Goal: Check status: Check status

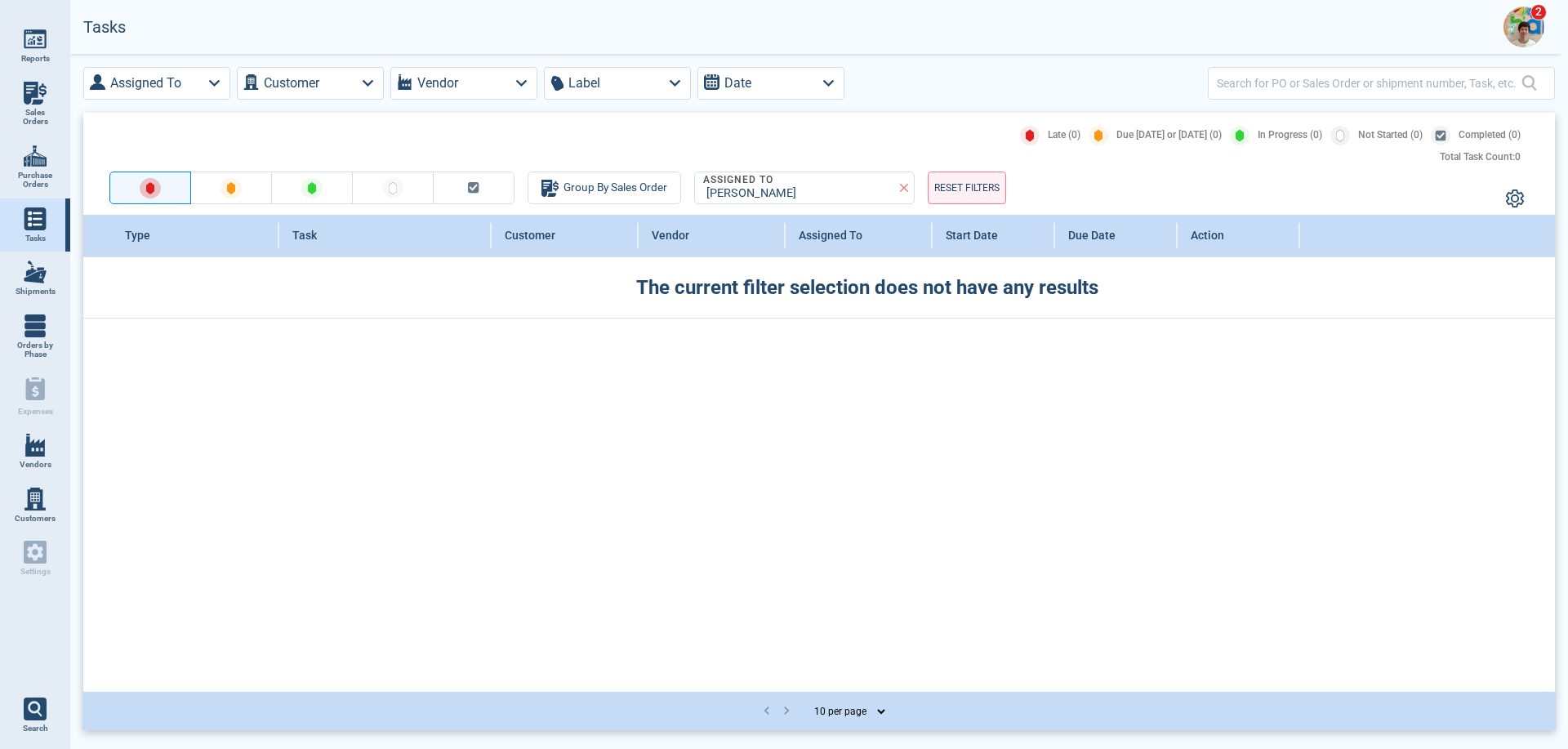
click at [1523, 30] on img at bounding box center [1523, 27] width 40 height 40
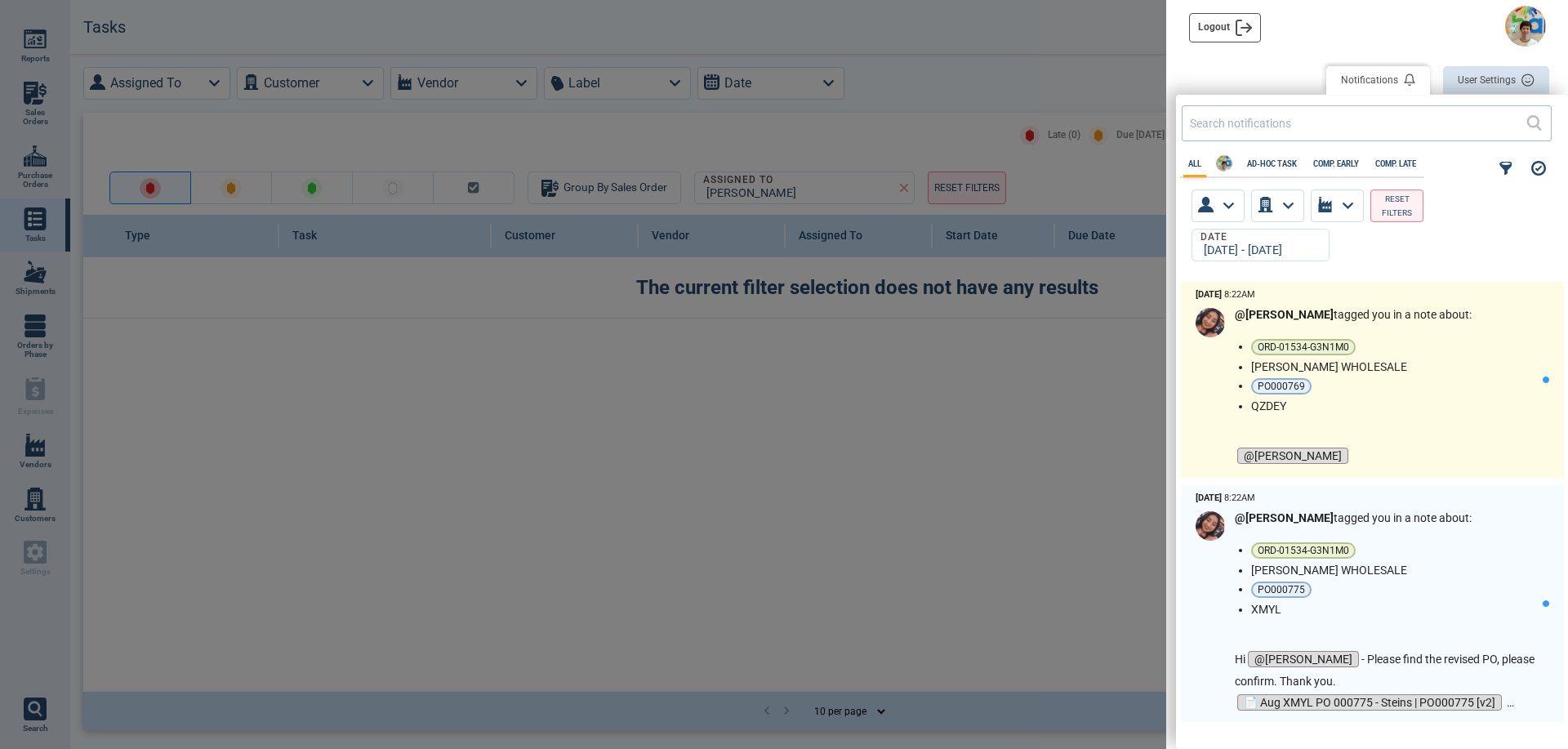
click at [1399, 441] on span "@[PERSON_NAME]" at bounding box center [1352, 473] width 236 height 73
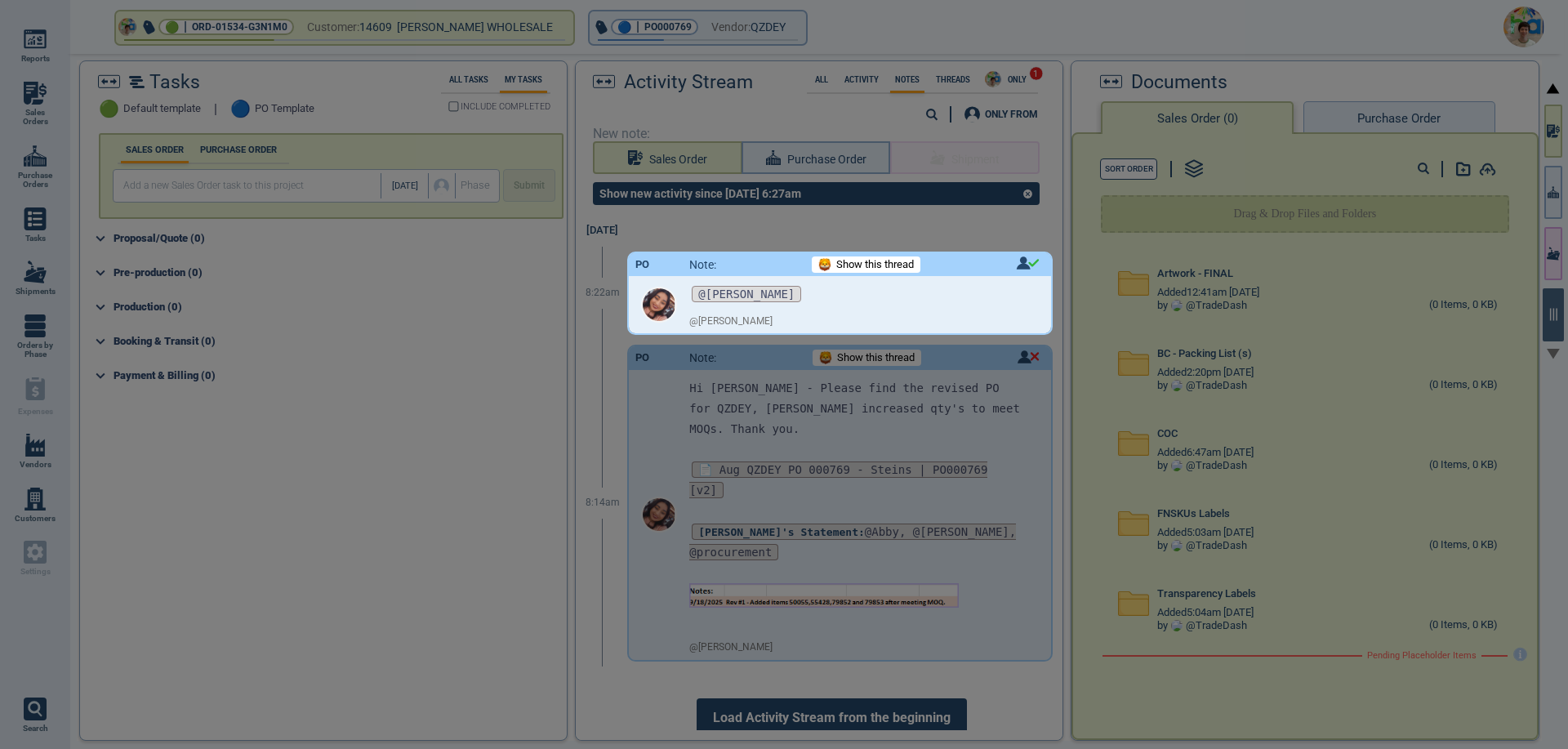
click at [1039, 511] on div at bounding box center [784, 374] width 1568 height 749
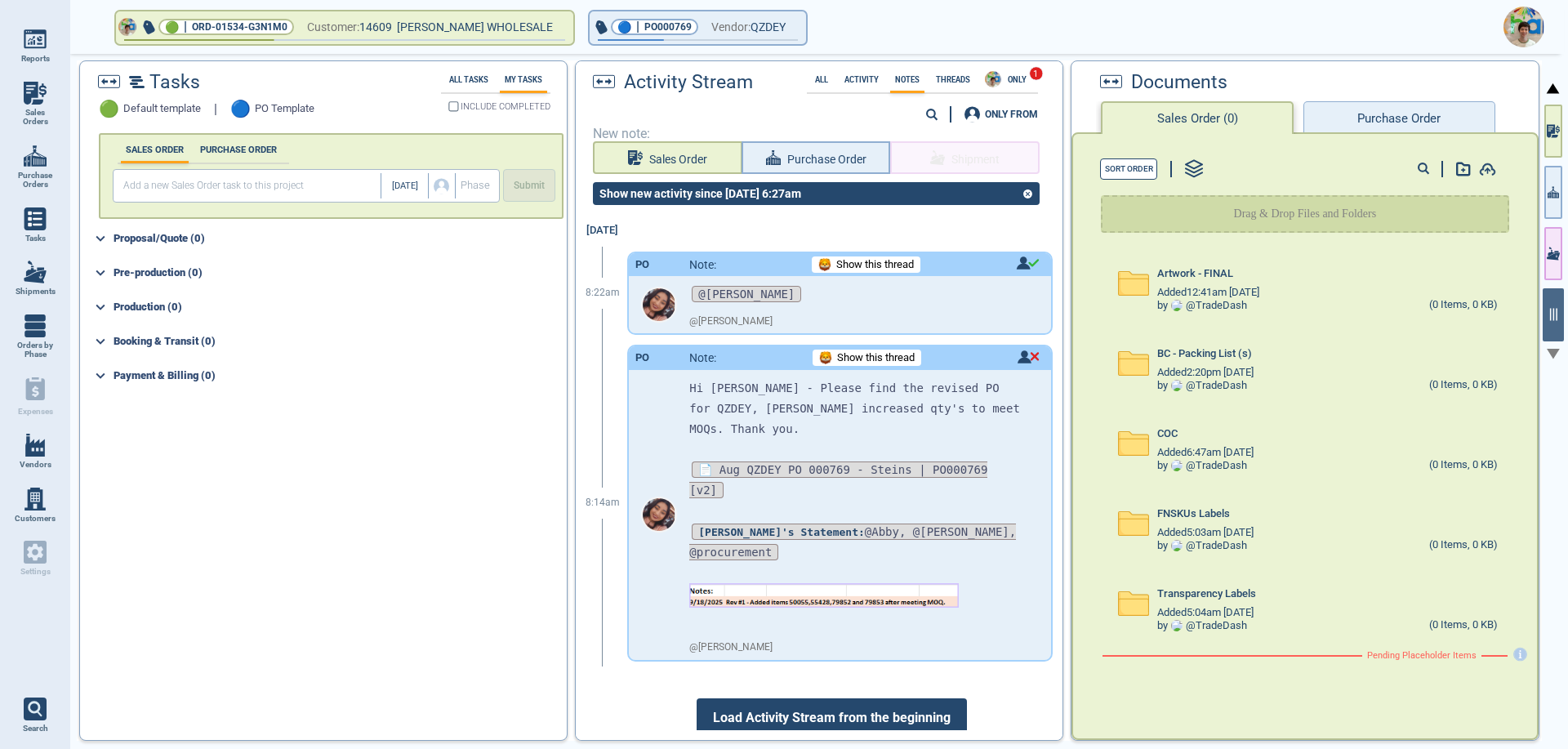
click at [1363, 112] on button "Purchase Order" at bounding box center [1399, 118] width 191 height 33
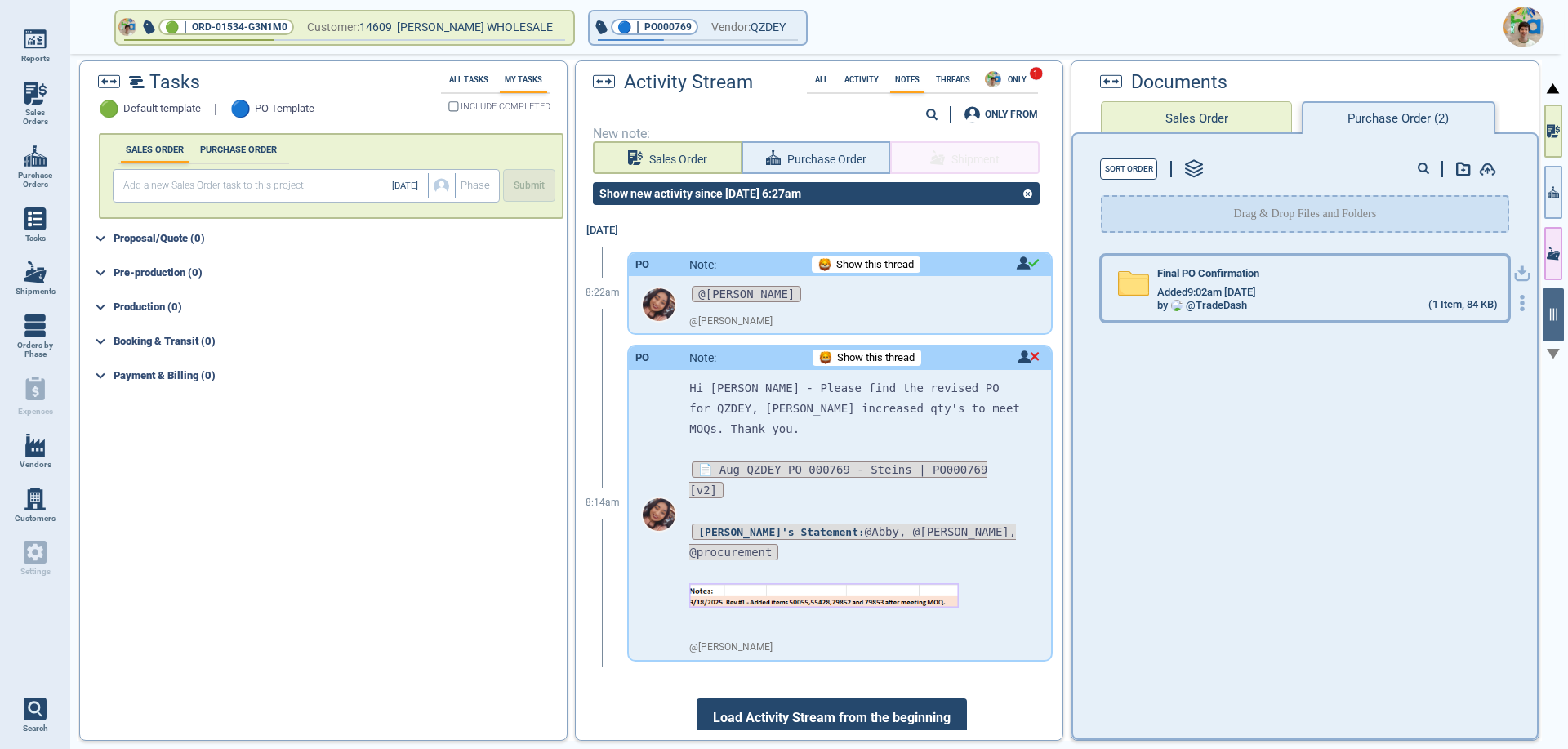
click at [1209, 300] on div "by @ TradeDash" at bounding box center [1202, 306] width 89 height 12
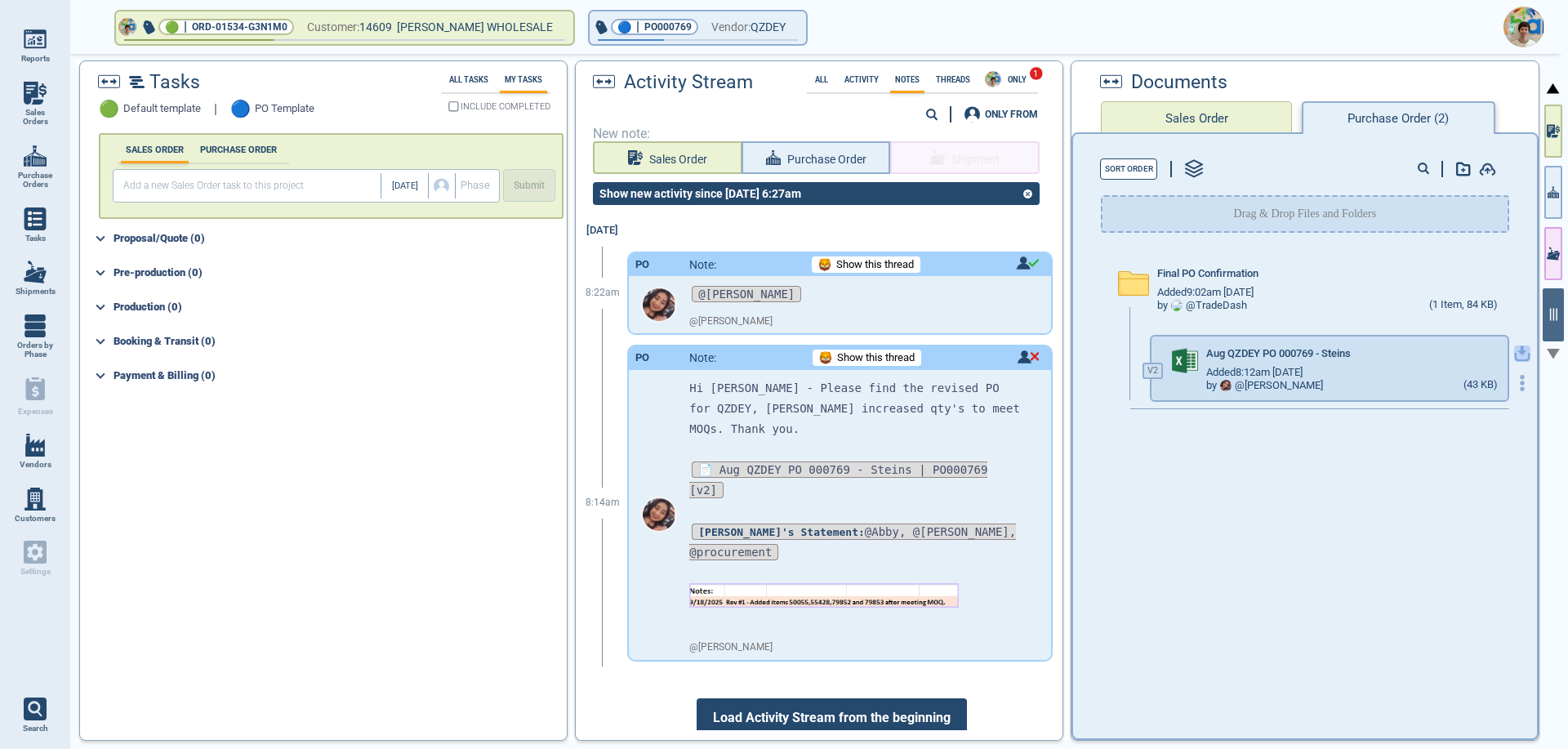
click at [1514, 351] on icon "button" at bounding box center [1522, 353] width 16 height 16
click at [795, 26] on icon "button" at bounding box center [793, 26] width 8 height 4
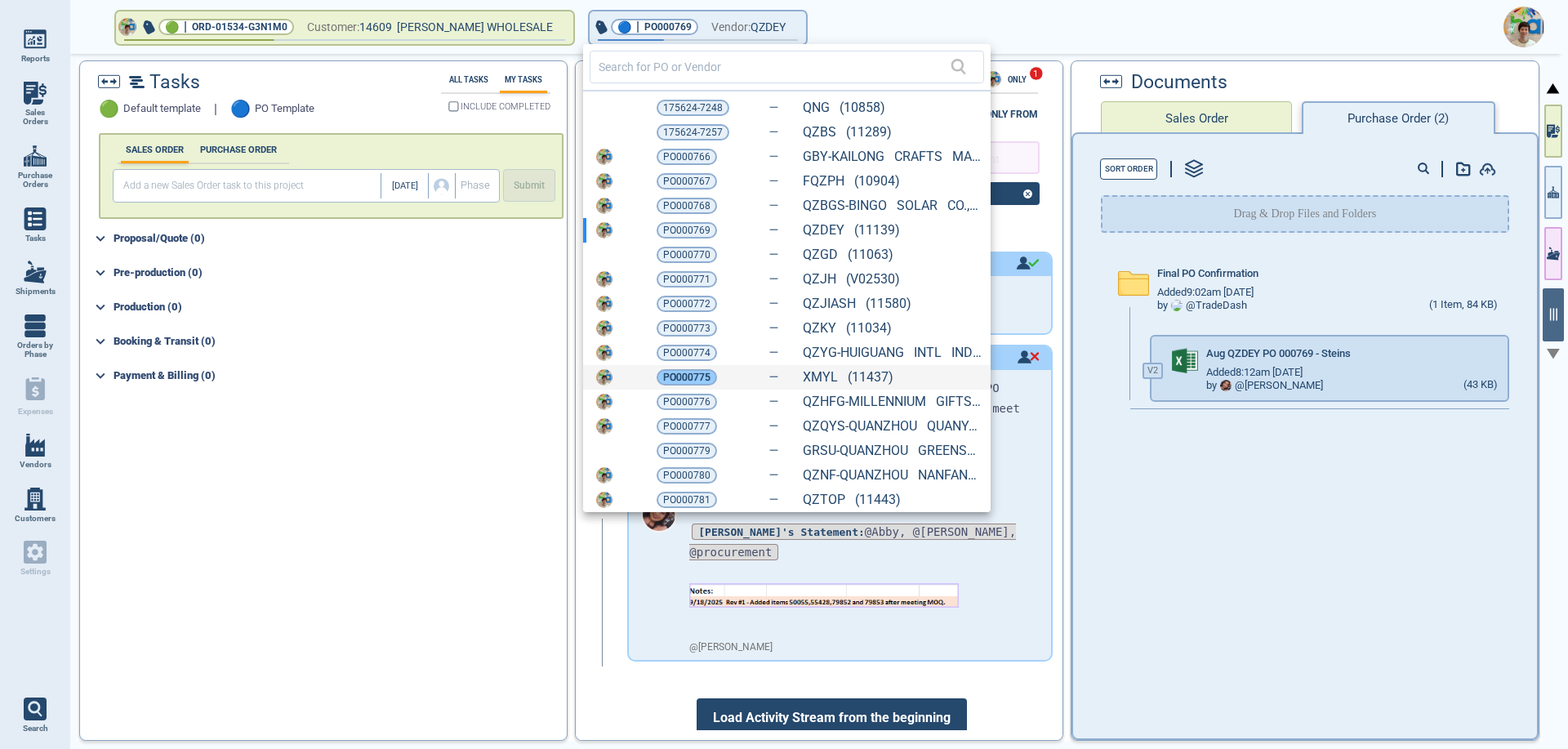
click at [692, 380] on span "PO000775" at bounding box center [686, 377] width 47 height 16
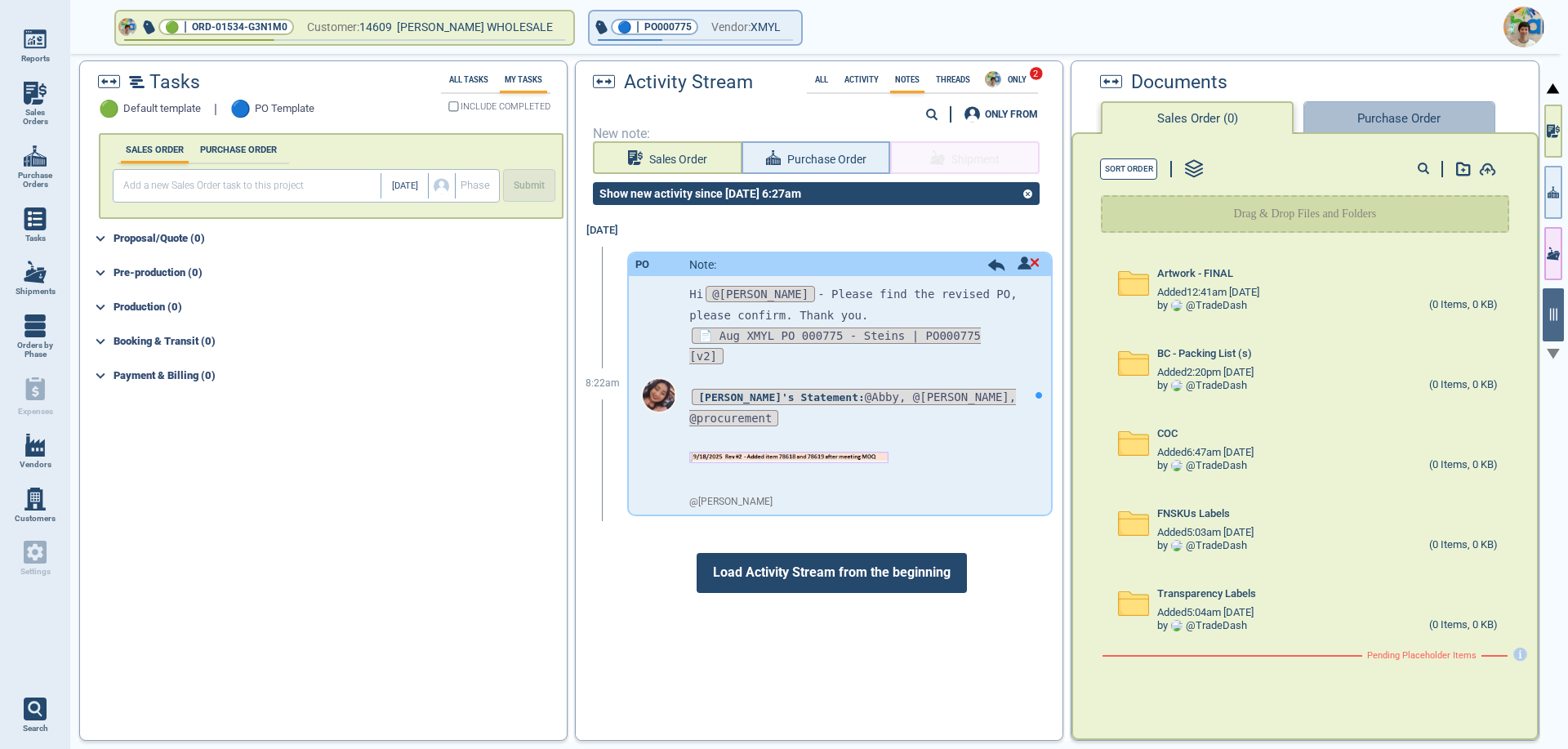
click at [1394, 115] on button "Purchase Order" at bounding box center [1399, 118] width 191 height 33
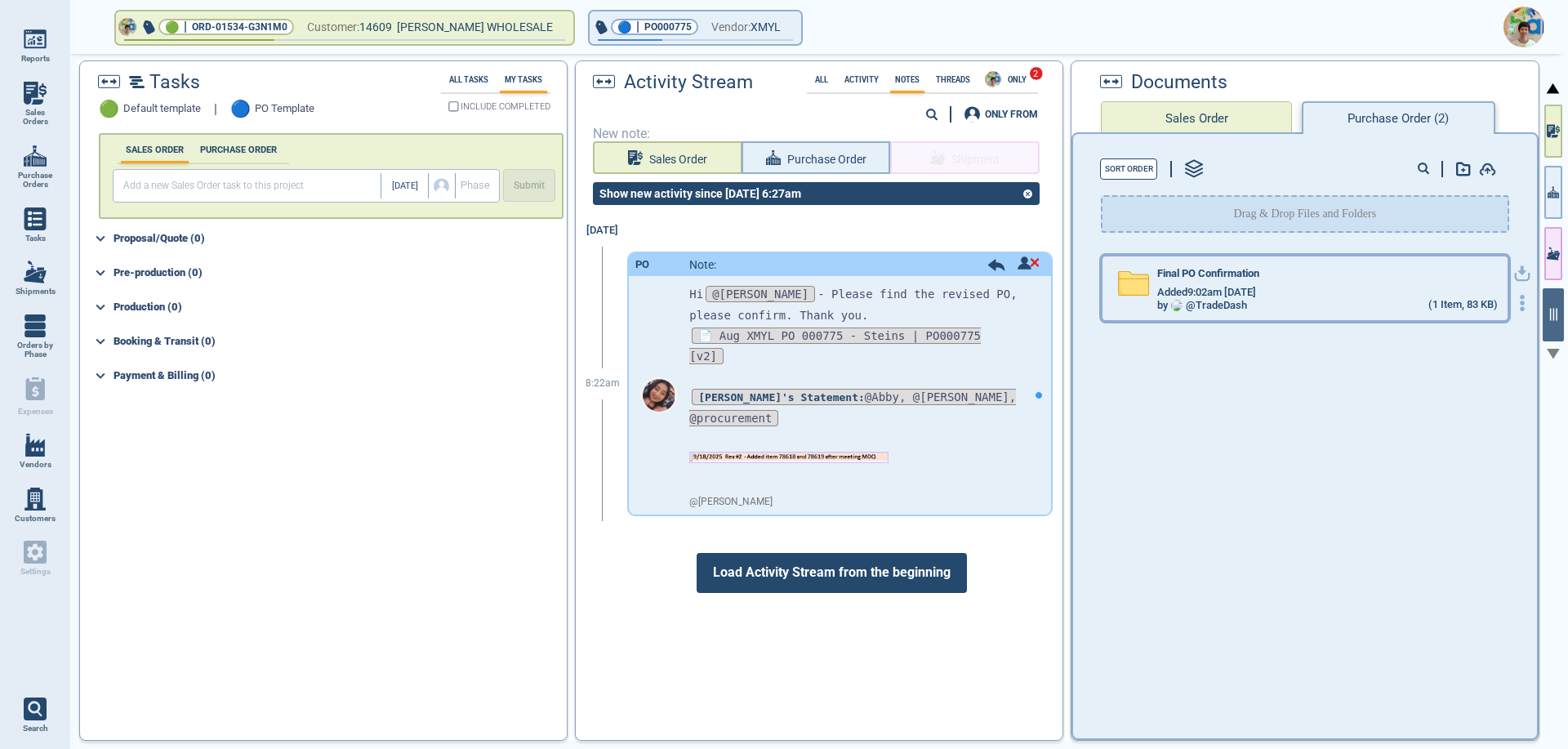
click at [1234, 304] on div "by @ TradeDash" at bounding box center [1202, 306] width 89 height 12
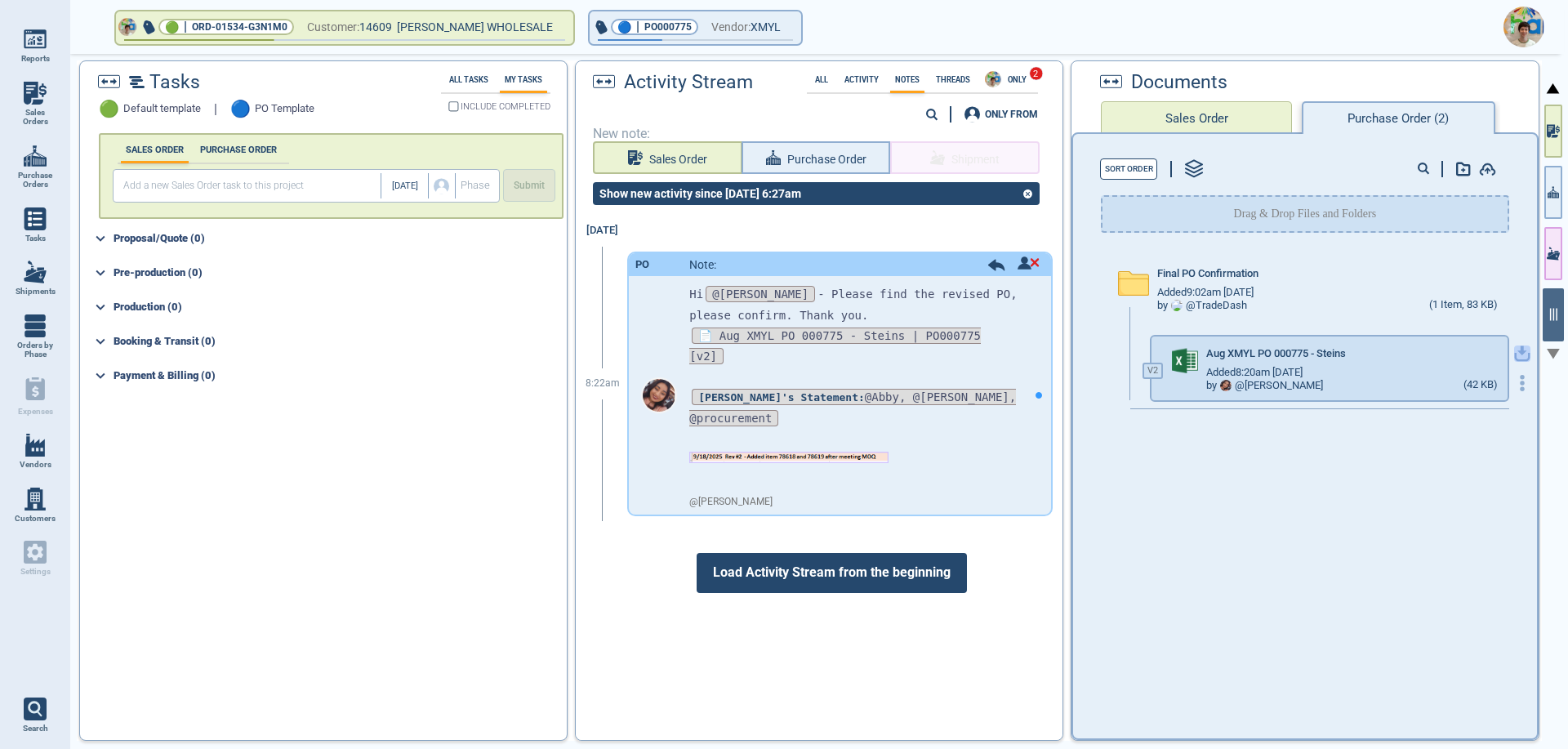
click at [1517, 350] on icon "button" at bounding box center [1522, 351] width 9 height 9
